Goal: Task Accomplishment & Management: Manage account settings

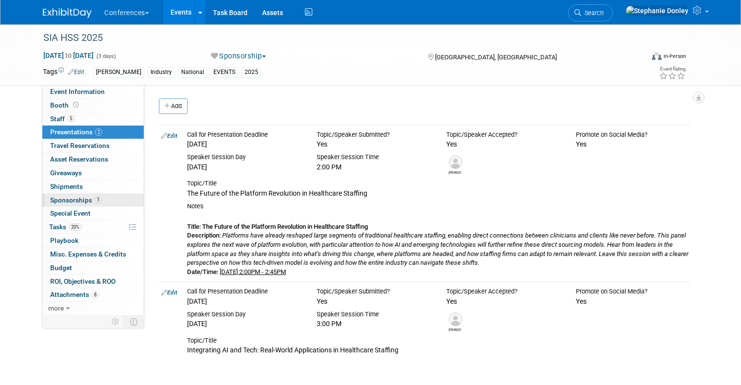
click at [67, 200] on span "Sponsorships 1" at bounding box center [76, 200] width 52 height 8
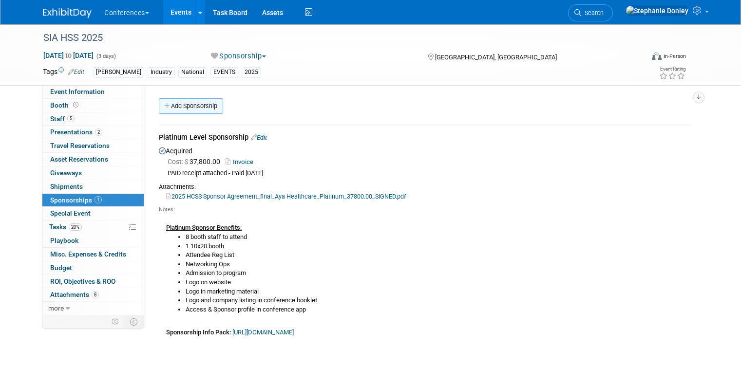
click at [181, 104] on link "Add Sponsorship" at bounding box center [191, 106] width 64 height 16
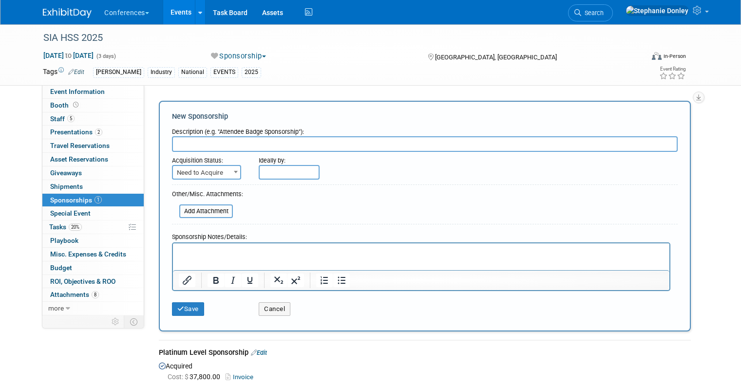
click at [217, 146] on input "text" at bounding box center [424, 144] width 505 height 16
type input "Meeting Room Sponsor"
click at [211, 174] on span "Need to Acquire" at bounding box center [206, 173] width 67 height 14
select select "2"
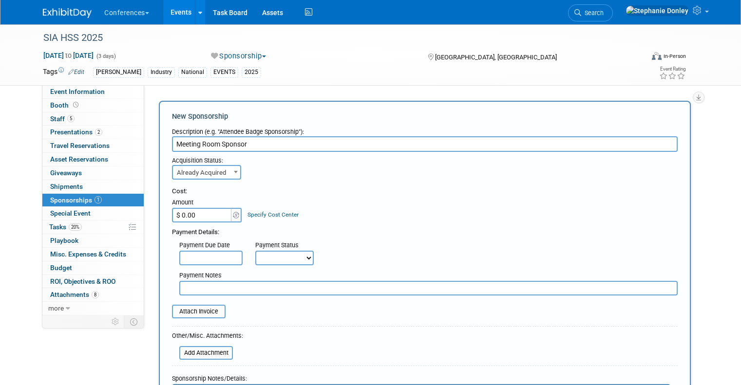
click at [191, 212] on input "$ 0.00" at bounding box center [202, 215] width 61 height 15
type input "$ 3,000.00"
click at [269, 217] on link "Specify Cost Center" at bounding box center [272, 214] width 51 height 7
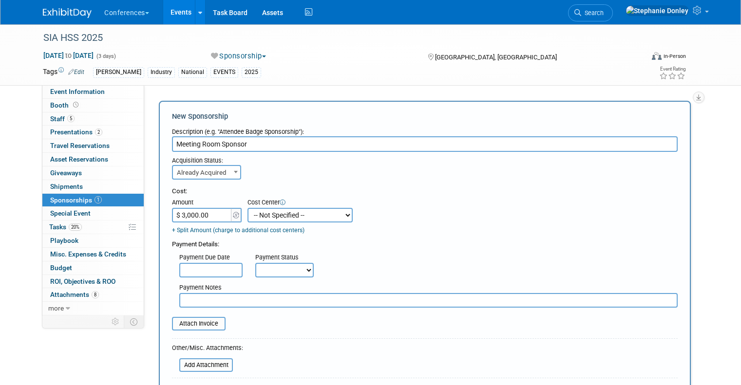
click at [269, 217] on select "-- Not Specified -- Aya Education Aya Healthcare Aya Locums Bespoke Corporate D…" at bounding box center [299, 215] width 105 height 15
select select "18965872"
click at [247, 208] on select "-- Not Specified -- Aya Education Aya Healthcare Aya Locums Bespoke Corporate D…" at bounding box center [299, 215] width 105 height 15
click at [255, 268] on select "Not Paid Yet Partially Paid Paid in Full" at bounding box center [284, 270] width 58 height 15
select select "1"
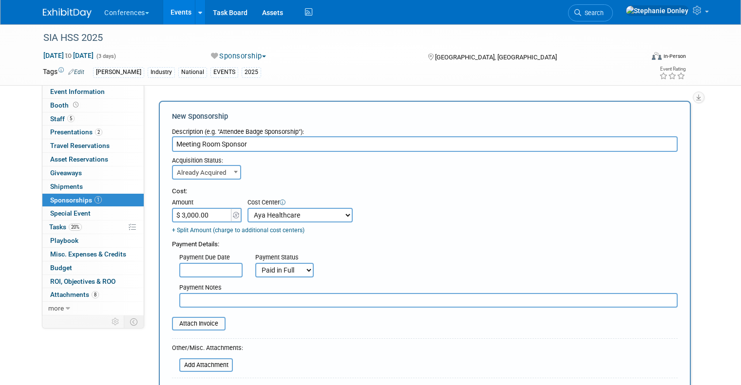
click at [255, 263] on select "Not Paid Yet Partially Paid Paid in Full" at bounding box center [284, 270] width 58 height 15
click at [198, 328] on input "file" at bounding box center [167, 324] width 116 height 12
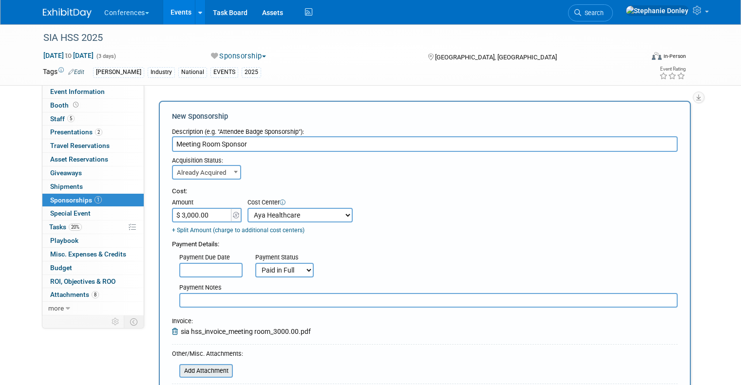
click at [200, 371] on input "file" at bounding box center [174, 371] width 116 height 12
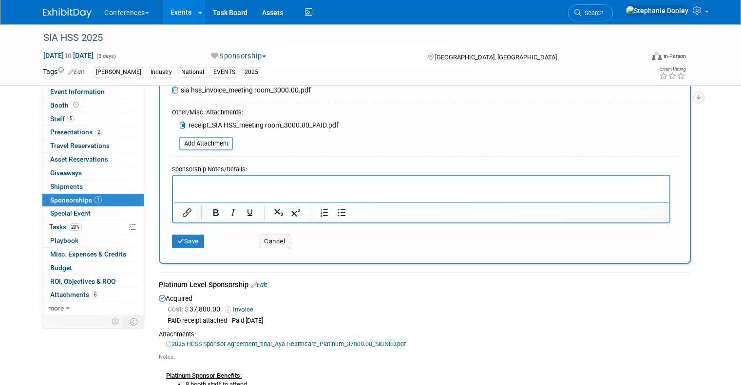
scroll to position [248, 0]
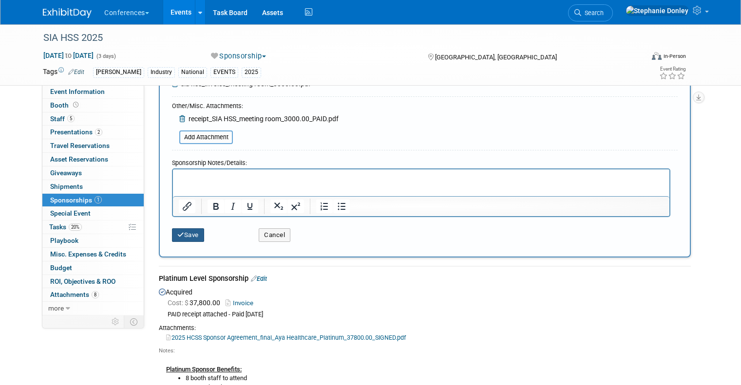
click at [182, 236] on button "Save" at bounding box center [188, 235] width 32 height 14
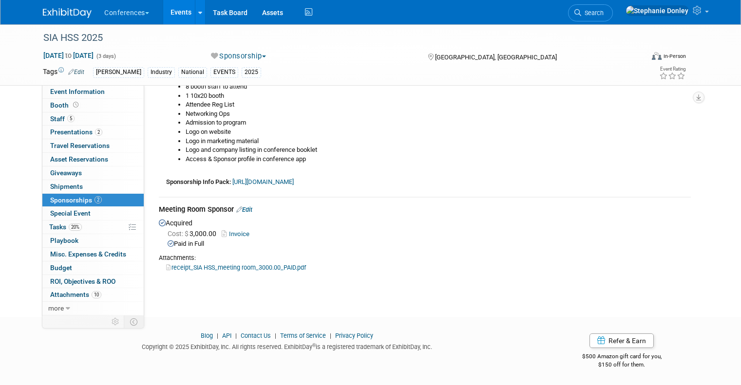
scroll to position [0, 0]
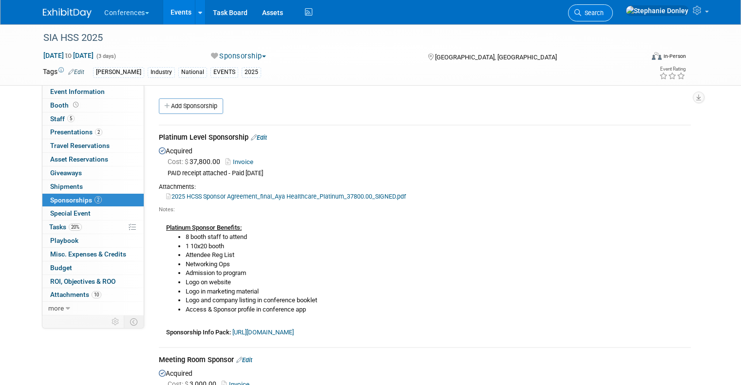
click at [603, 15] on span "Search" at bounding box center [592, 12] width 22 height 7
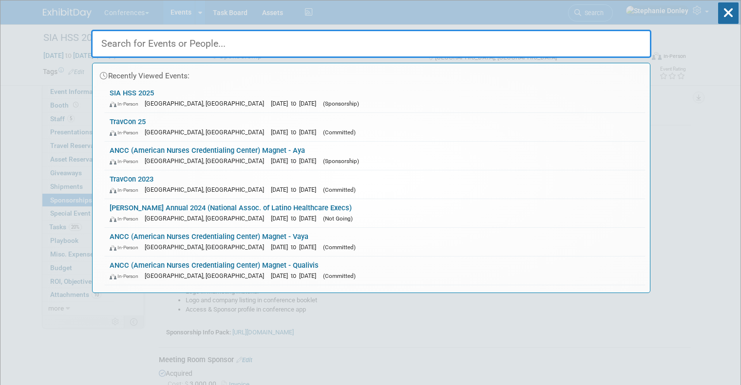
click at [427, 43] on input "text" at bounding box center [371, 44] width 560 height 28
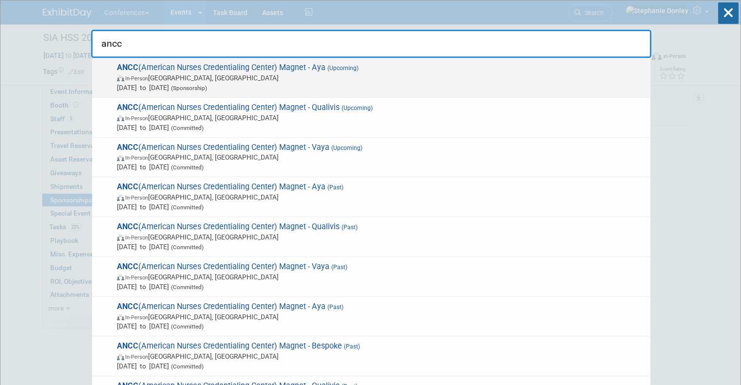
type input "ancc"
click at [159, 73] on span "In-Person Atlanta, GA" at bounding box center [381, 78] width 528 height 10
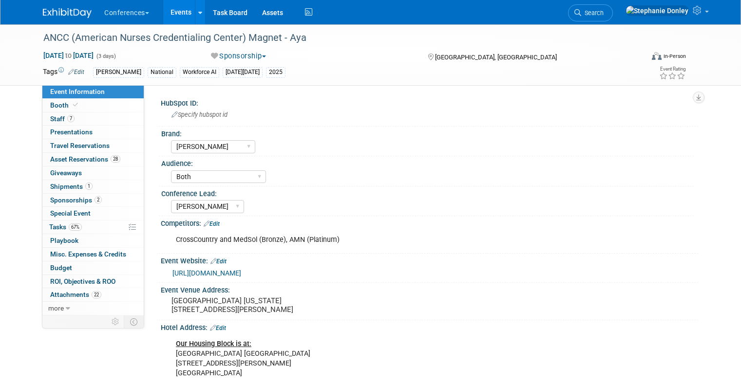
select select "[PERSON_NAME]"
select select "Both"
select select "[PERSON_NAME]"
click at [57, 106] on span "Booth" at bounding box center [65, 105] width 30 height 8
select select "20'x30'"
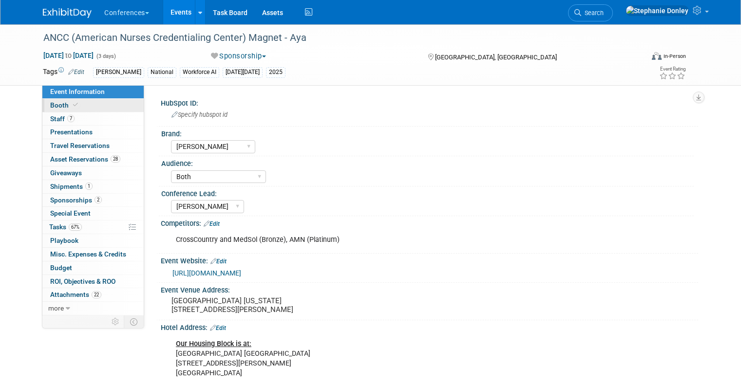
select select "Yes"
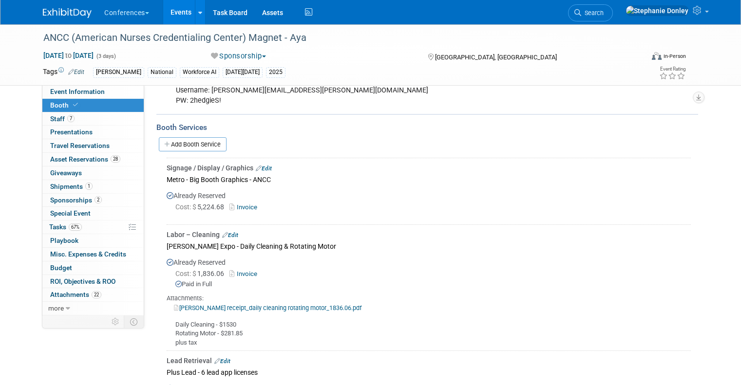
scroll to position [764, 0]
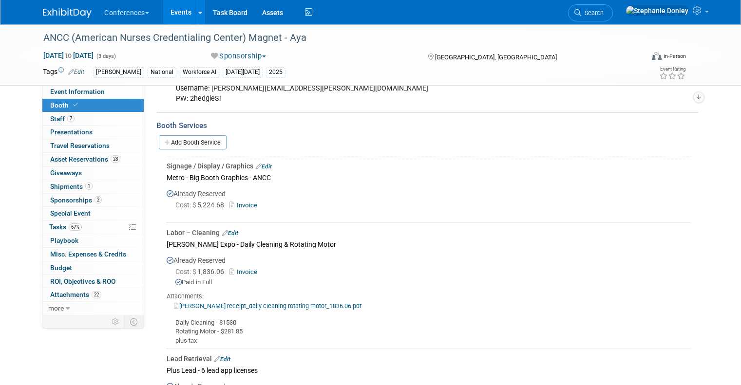
click at [262, 163] on link "Edit" at bounding box center [264, 166] width 16 height 7
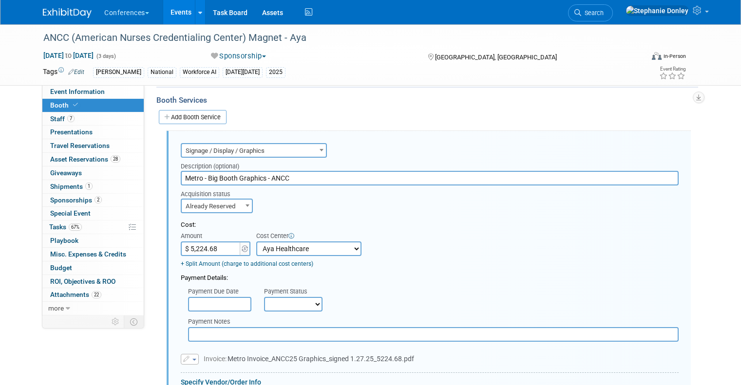
scroll to position [0, 0]
click at [295, 297] on select "Not Paid Yet Partially Paid Paid in Full" at bounding box center [293, 304] width 58 height 15
select select "1"
click at [264, 297] on select "Not Paid Yet Partially Paid Paid in Full" at bounding box center [293, 304] width 58 height 15
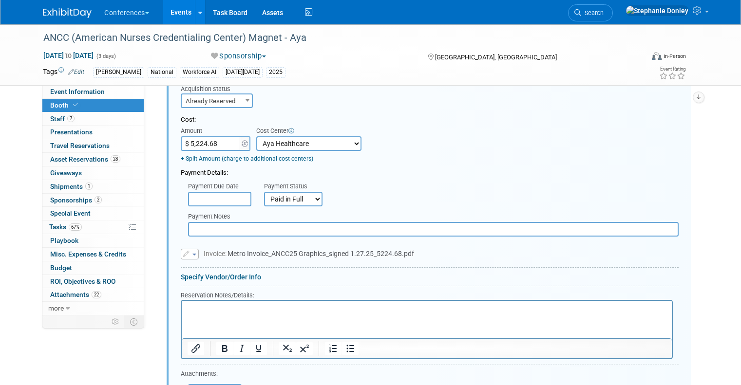
scroll to position [947, 0]
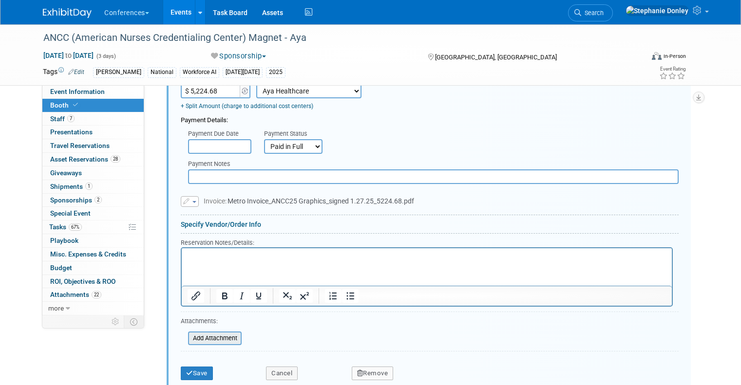
click at [206, 333] on input "file" at bounding box center [183, 339] width 116 height 12
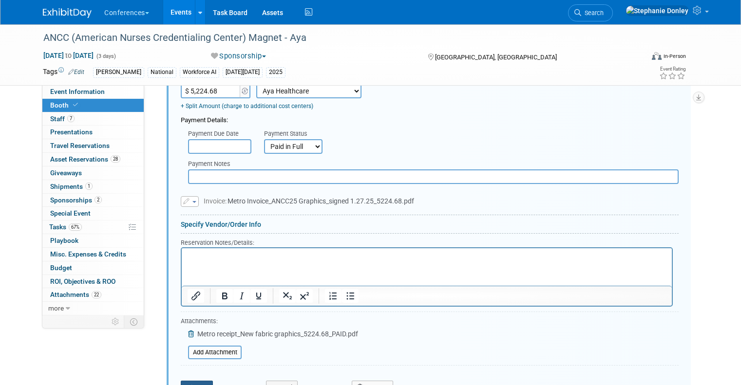
click at [193, 381] on button "Save" at bounding box center [197, 388] width 32 height 14
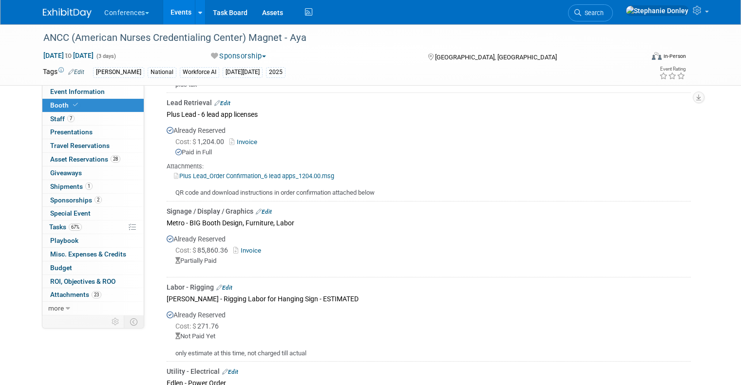
scroll to position [1058, 0]
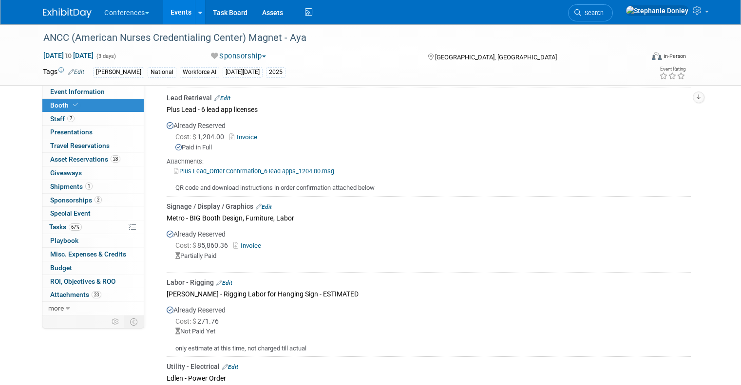
click at [257, 204] on link "Edit" at bounding box center [264, 207] width 16 height 7
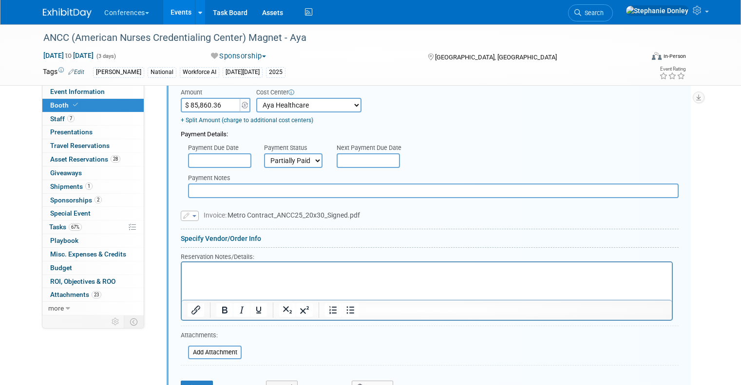
scroll to position [1281, 0]
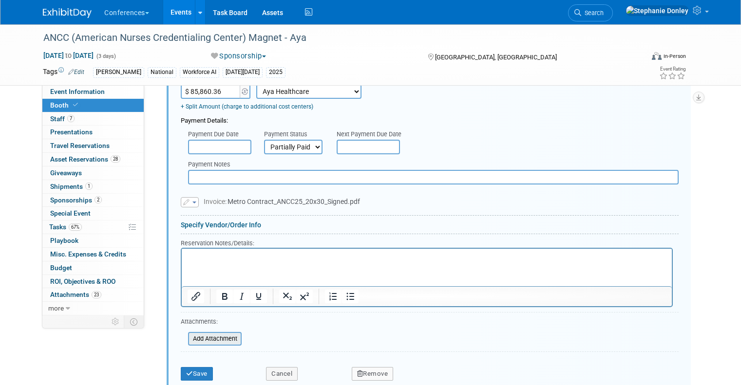
click at [204, 333] on input "file" at bounding box center [183, 339] width 116 height 12
click at [304, 140] on select "Not Paid Yet Partially Paid Paid in Full" at bounding box center [293, 147] width 58 height 15
select select "1"
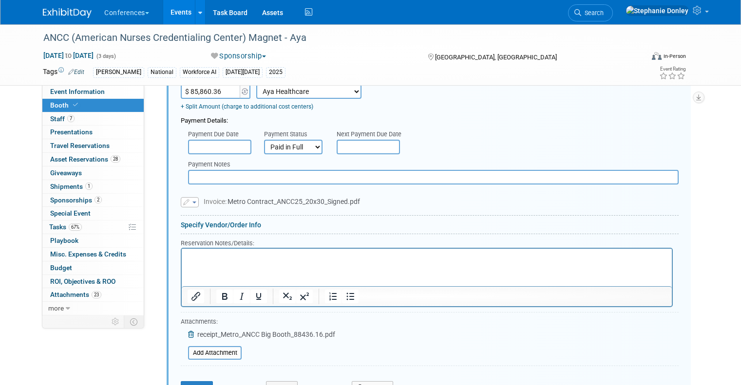
click at [264, 140] on select "Not Paid Yet Partially Paid Paid in Full" at bounding box center [293, 147] width 58 height 15
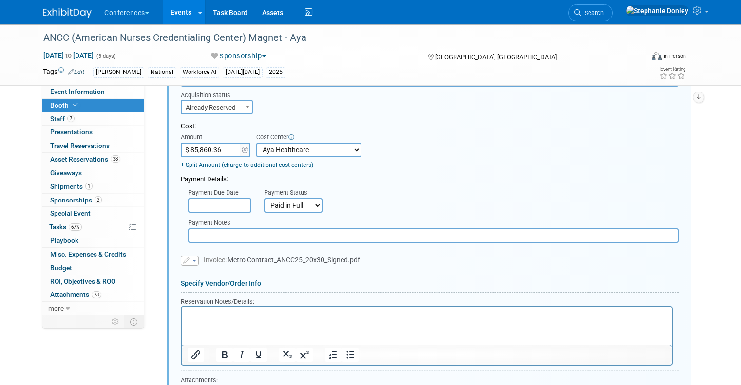
scroll to position [1212, 0]
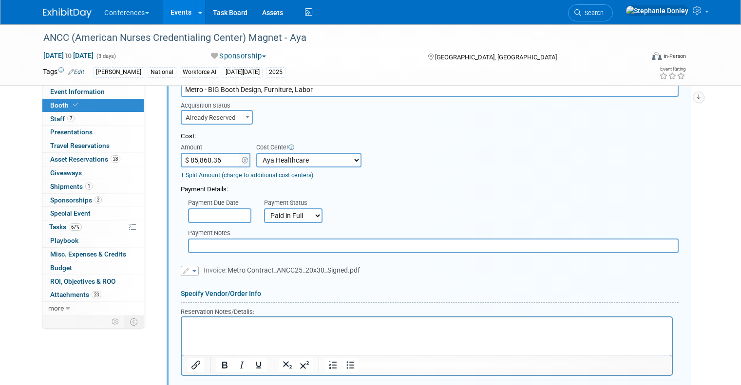
click at [215, 153] on input "$ 85,860.36" at bounding box center [211, 160] width 61 height 15
type input "$ 88,436.16"
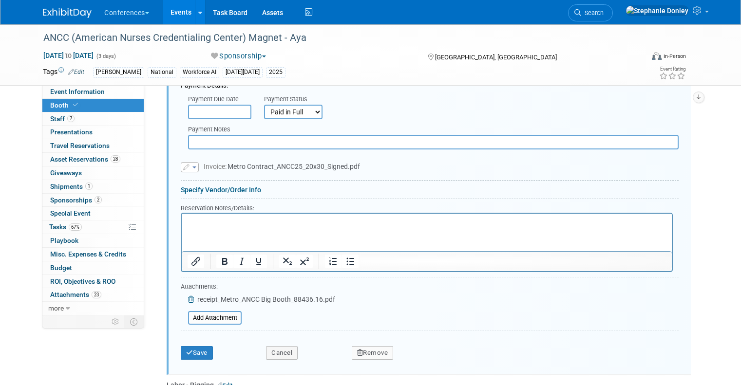
scroll to position [1355, 0]
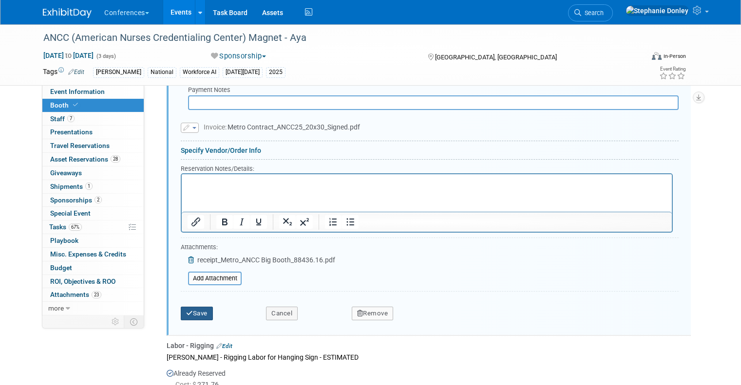
click at [185, 307] on button "Save" at bounding box center [197, 314] width 32 height 14
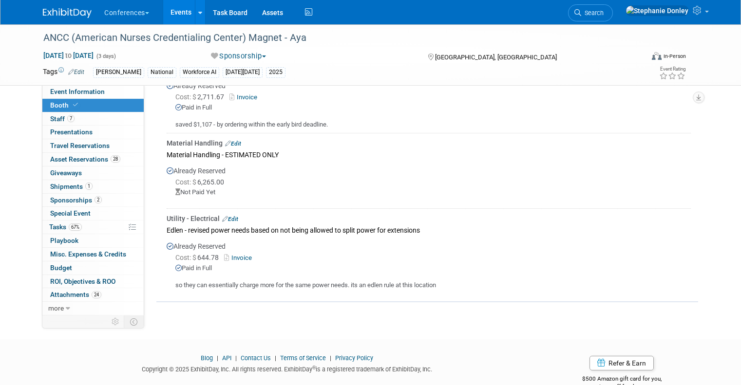
scroll to position [1391, 0]
click at [50, 93] on span "Event Information" at bounding box center [77, 92] width 55 height 8
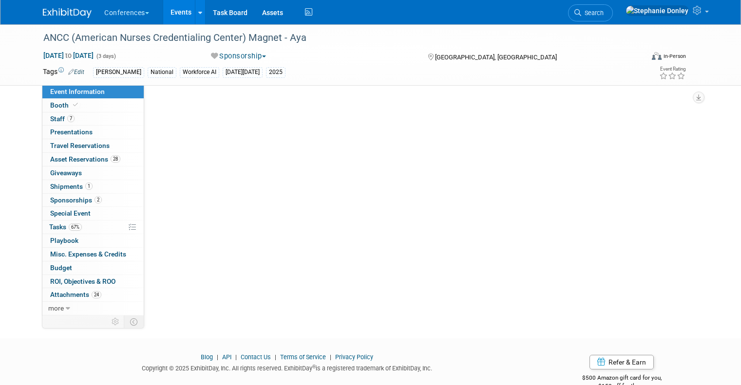
scroll to position [0, 0]
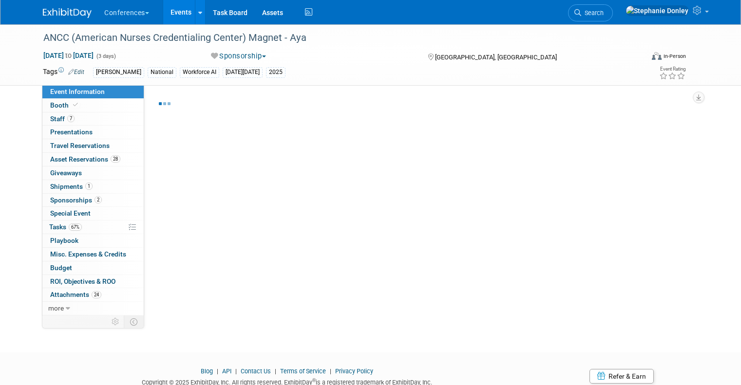
select select "[PERSON_NAME]"
select select "Both"
select select "[PERSON_NAME]"
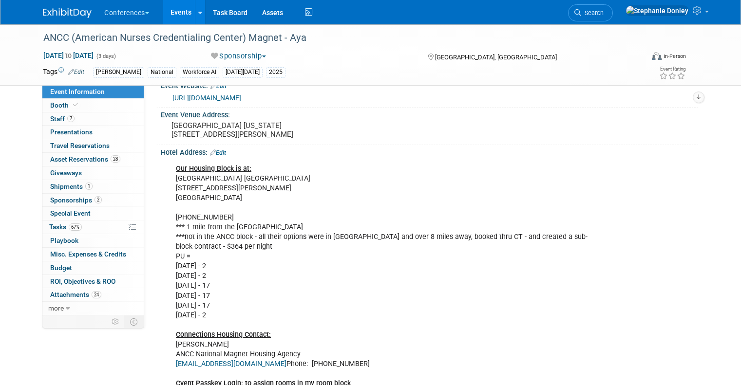
scroll to position [199, 0]
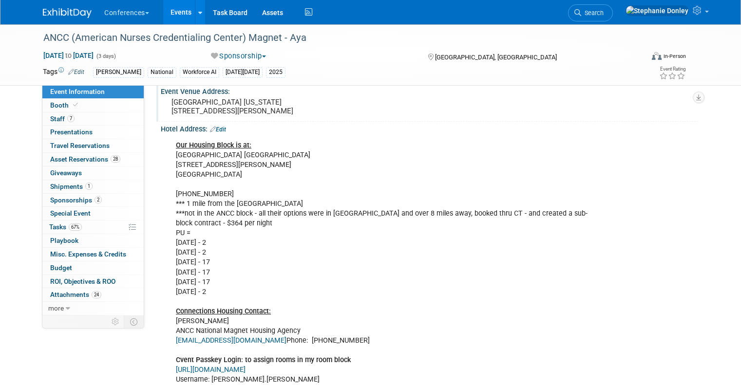
click at [211, 93] on div "Event Venue Address:" at bounding box center [429, 90] width 537 height 12
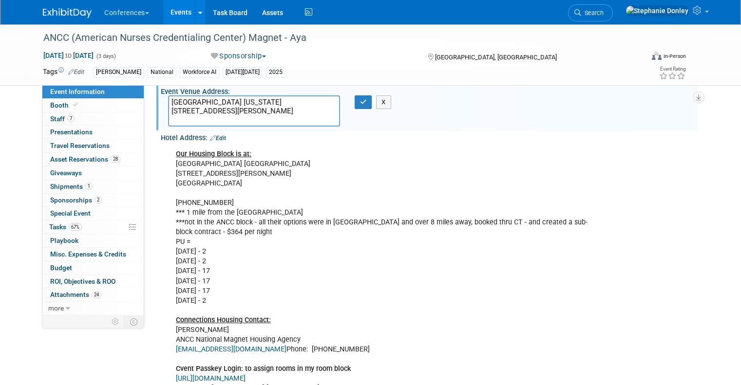
click at [228, 123] on textarea "[GEOGRAPHIC_DATA] [US_STATE] [STREET_ADDRESS][PERSON_NAME]" at bounding box center [254, 110] width 172 height 31
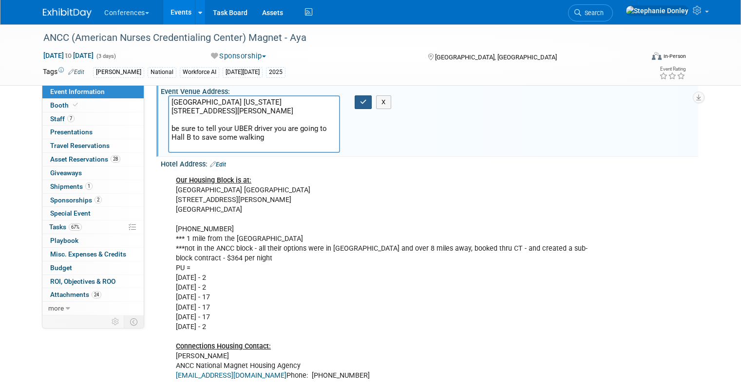
type textarea "[GEOGRAPHIC_DATA] [US_STATE] [STREET_ADDRESS][PERSON_NAME] be sure to tell your…"
click at [363, 103] on icon "button" at bounding box center [363, 102] width 7 height 6
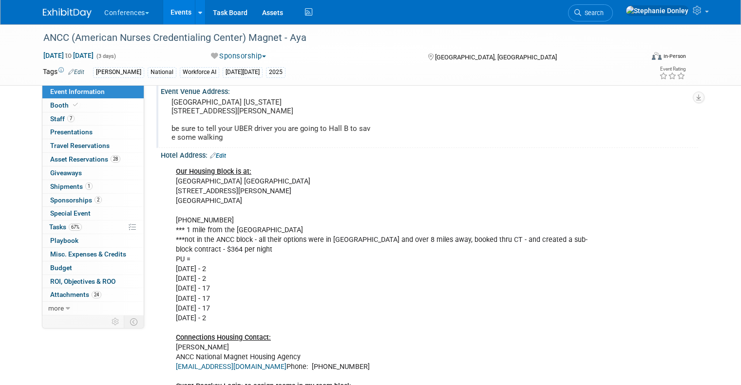
click at [375, 301] on div "Our Housing Block is at: [GEOGRAPHIC_DATA] [STREET_ADDRESS][PERSON_NAME] 404-52…" at bounding box center [381, 294] width 425 height 264
click at [613, 17] on link "Search" at bounding box center [590, 12] width 45 height 17
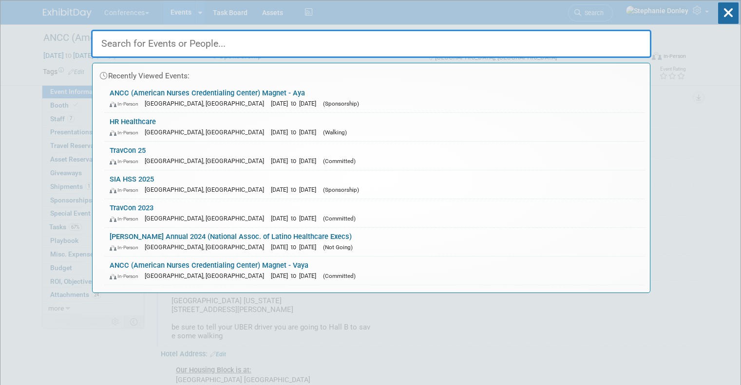
click at [371, 41] on input "text" at bounding box center [371, 44] width 560 height 28
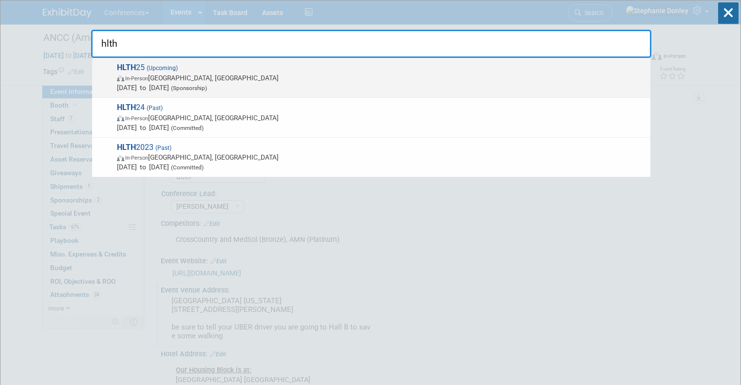
type input "hlth"
click at [135, 73] on span "In-Person [GEOGRAPHIC_DATA], [GEOGRAPHIC_DATA]" at bounding box center [381, 78] width 528 height 10
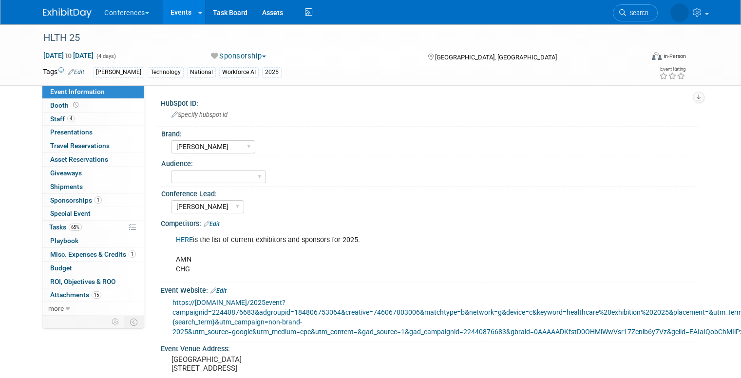
select select "[PERSON_NAME]"
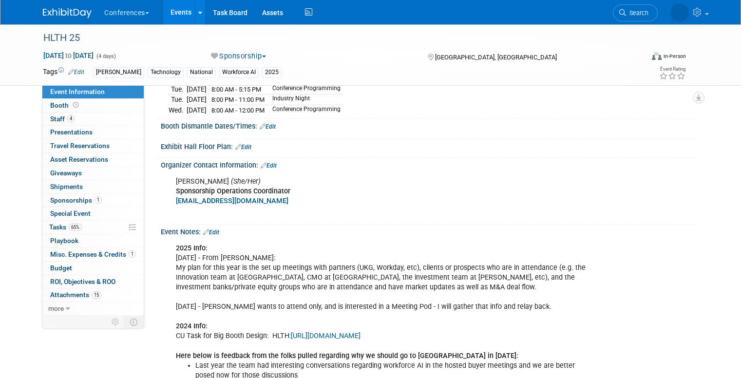
scroll to position [451, 0]
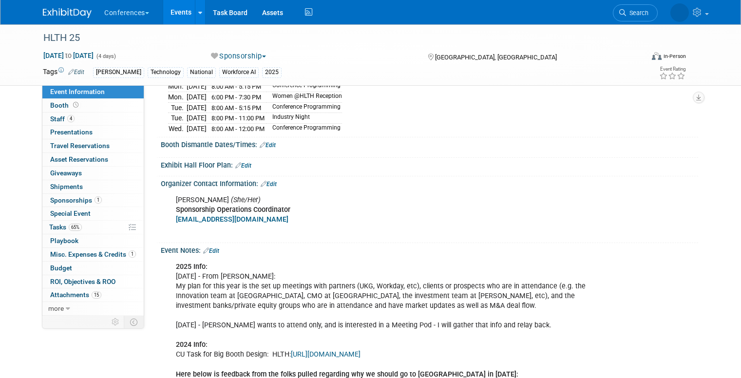
drag, startPoint x: 742, startPoint y: 66, endPoint x: 740, endPoint y: 221, distance: 154.8
click at [194, 223] on link "imani@hlth.com" at bounding box center [232, 219] width 112 height 8
